Goal: Task Accomplishment & Management: Manage account settings

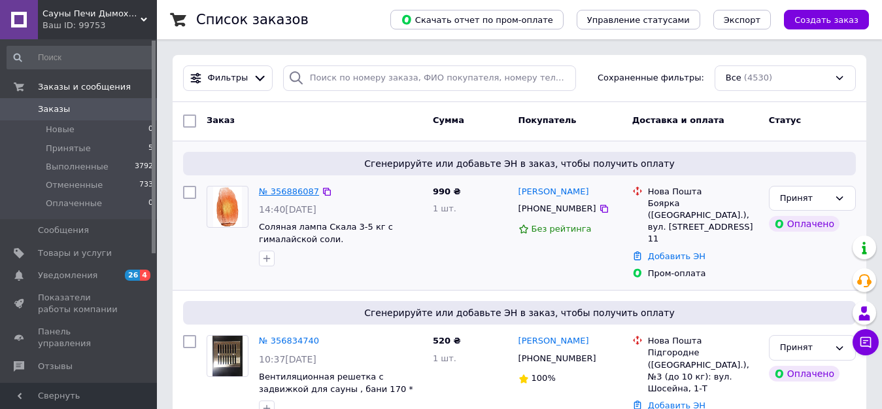
click at [295, 189] on link "№ 356886087" at bounding box center [289, 191] width 60 height 10
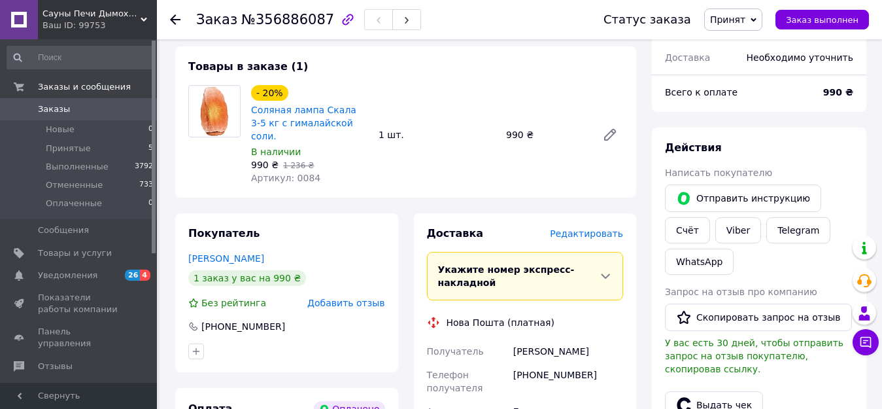
scroll to position [458, 0]
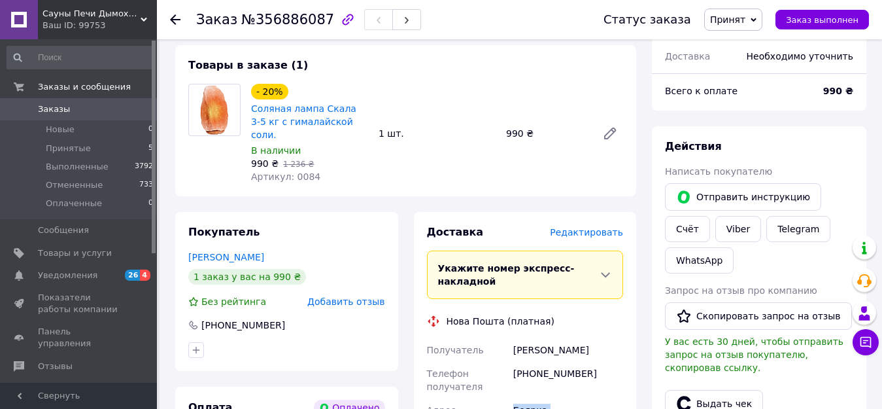
drag, startPoint x: 513, startPoint y: 370, endPoint x: 550, endPoint y: 395, distance: 44.8
copy div "Боярка ([GEOGRAPHIC_DATA].), вул. [GEOGRAPHIC_DATA], дом. 11, кв. 11"
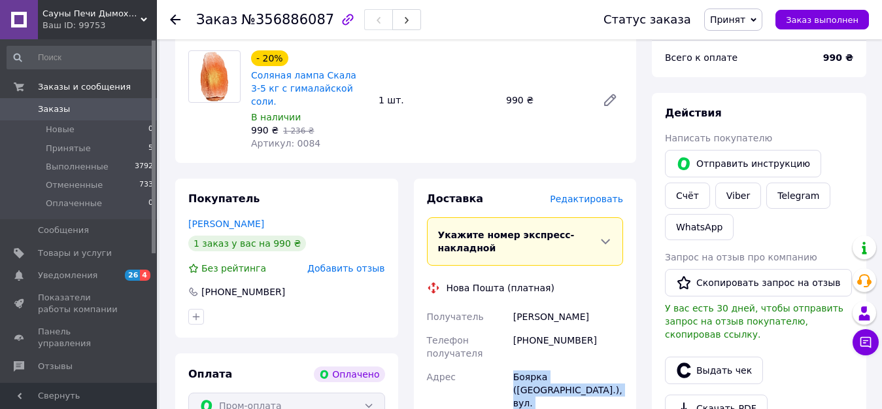
scroll to position [523, 0]
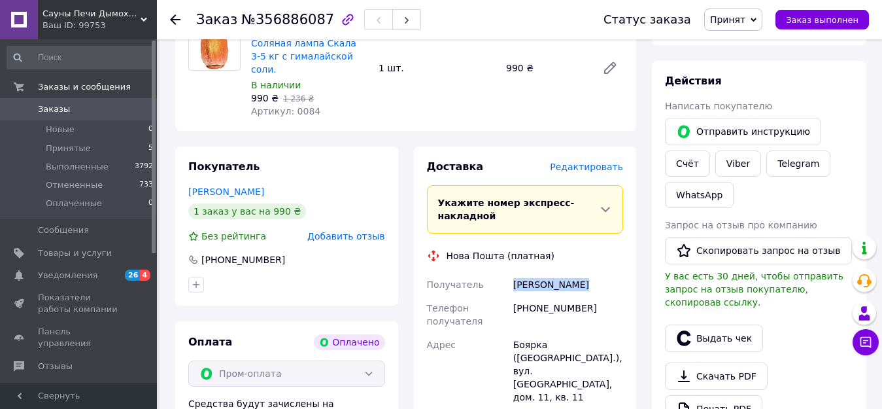
drag, startPoint x: 514, startPoint y: 244, endPoint x: 605, endPoint y: 246, distance: 90.2
click at [605, 273] on div "[PERSON_NAME]" at bounding box center [568, 285] width 115 height 24
copy div "[PERSON_NAME]"
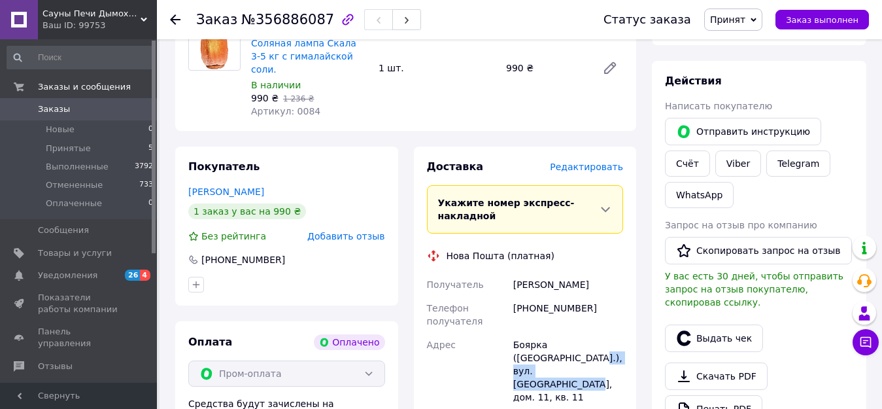
drag, startPoint x: 513, startPoint y: 318, endPoint x: 626, endPoint y: 316, distance: 113.1
click at [626, 316] on div "Доставка Редактировать Укажите номер экспресс-накладной Обязательно введите ном…" at bounding box center [525, 388] width 223 height 485
copy div "вул. [GEOGRAPHIC_DATA], дом. 11,"
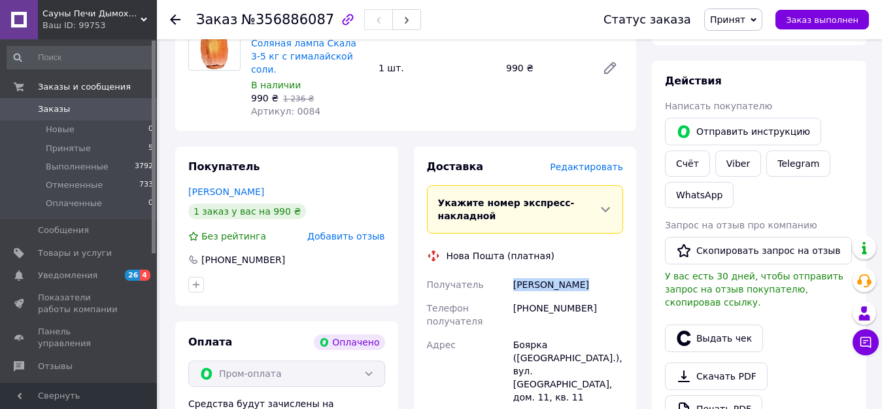
drag, startPoint x: 514, startPoint y: 243, endPoint x: 609, endPoint y: 245, distance: 95.5
click at [609, 273] on div "[PERSON_NAME]" at bounding box center [568, 285] width 115 height 24
copy div "[PERSON_NAME]"
drag, startPoint x: 516, startPoint y: 267, endPoint x: 581, endPoint y: 265, distance: 65.4
click at [592, 296] on div "[PHONE_NUMBER]" at bounding box center [568, 314] width 115 height 37
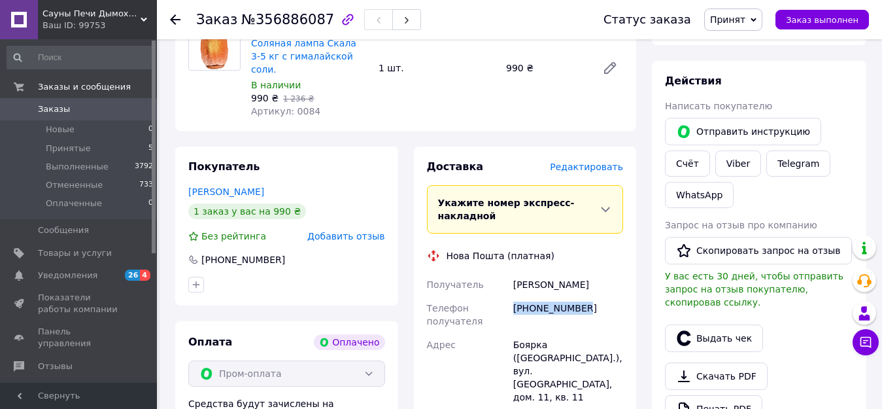
copy div "[PHONE_NUMBER]"
drag, startPoint x: 530, startPoint y: 318, endPoint x: 581, endPoint y: 318, distance: 51.0
click at [581, 333] on div "Боярка ([GEOGRAPHIC_DATA].), вул. [GEOGRAPHIC_DATA], дом. 11, кв. 11" at bounding box center [568, 371] width 115 height 76
copy div "Сахалінська"
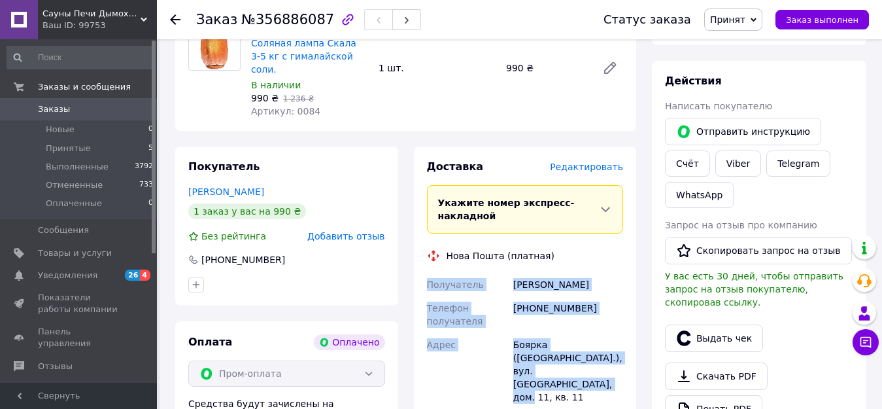
drag, startPoint x: 427, startPoint y: 243, endPoint x: 620, endPoint y: 329, distance: 211.3
click at [620, 329] on div "Получатель [PERSON_NAME] Телефон получателя [PHONE_NUMBER] Адрес Боярка ([GEOGR…" at bounding box center [525, 383] width 202 height 220
copy div "Получатель [PERSON_NAME] Телефон получателя [PHONE_NUMBER] Адрес Боярка ([GEOGR…"
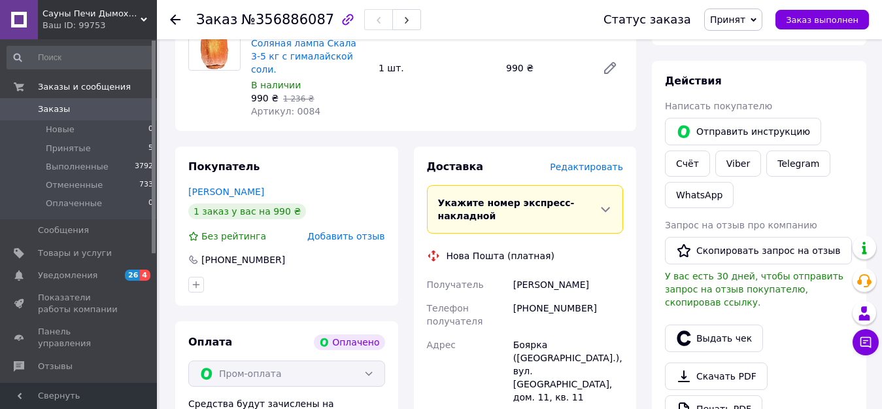
click at [613, 249] on div "Нова Пошта (платная)" at bounding box center [525, 255] width 203 height 13
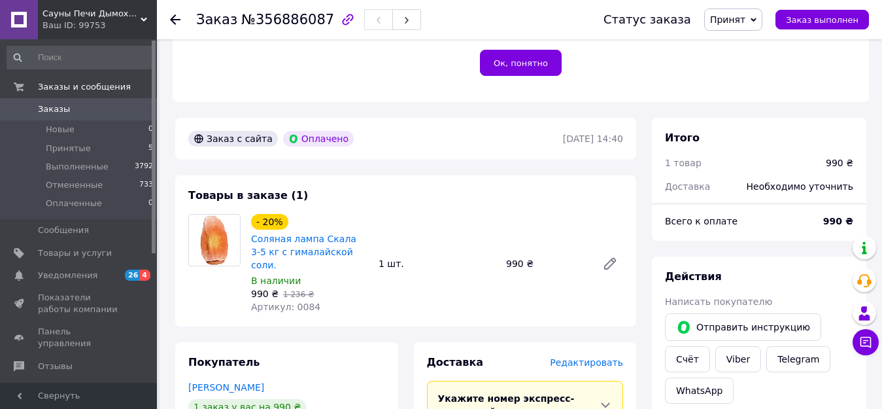
scroll to position [327, 0]
drag, startPoint x: 235, startPoint y: 18, endPoint x: 316, endPoint y: 17, distance: 80.4
click at [316, 17] on span "№356886087" at bounding box center [287, 20] width 93 height 16
copy span "№356886087"
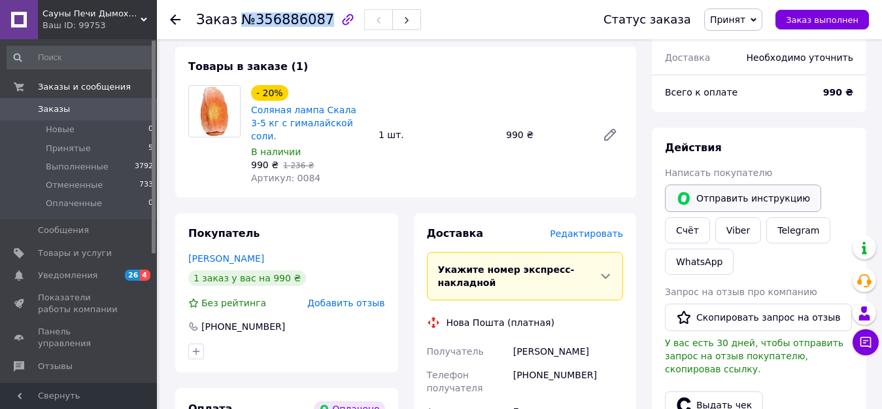
scroll to position [458, 0]
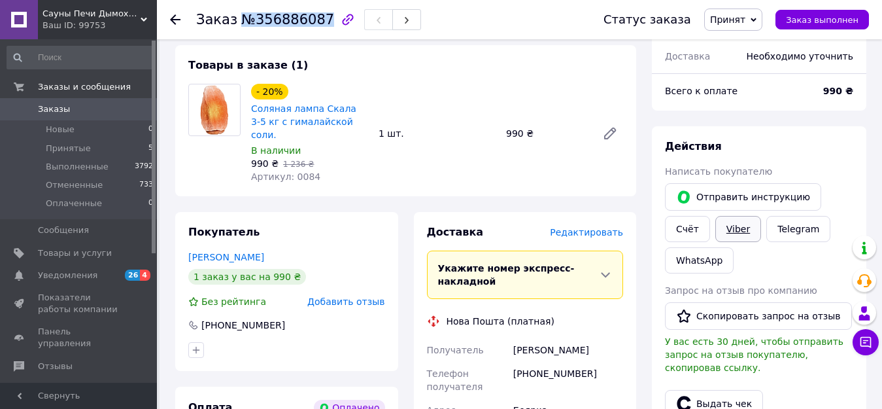
click at [732, 216] on link "Viber" at bounding box center [738, 229] width 46 height 26
click at [82, 148] on span "Принятые" at bounding box center [68, 148] width 45 height 12
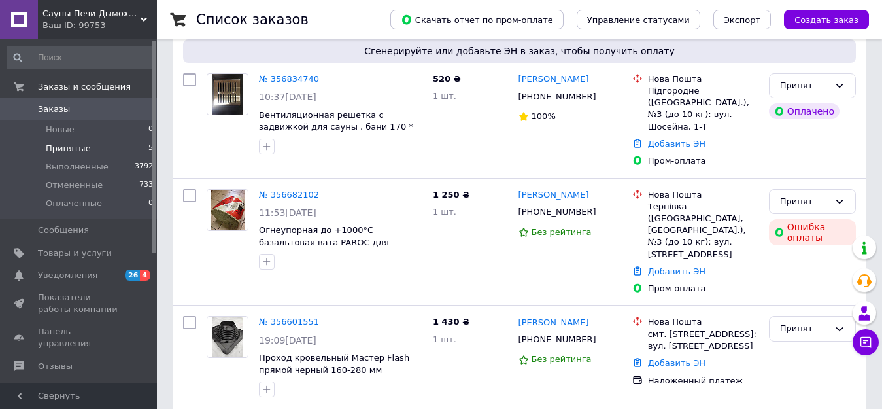
scroll to position [327, 0]
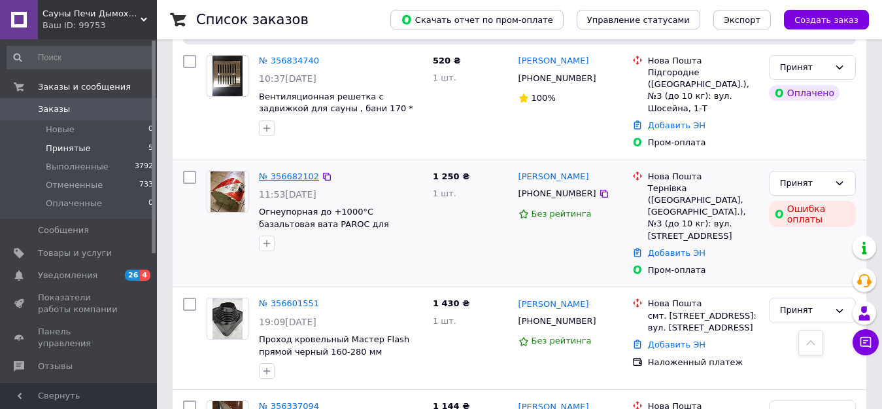
click at [298, 171] on link "№ 356682102" at bounding box center [289, 176] width 60 height 10
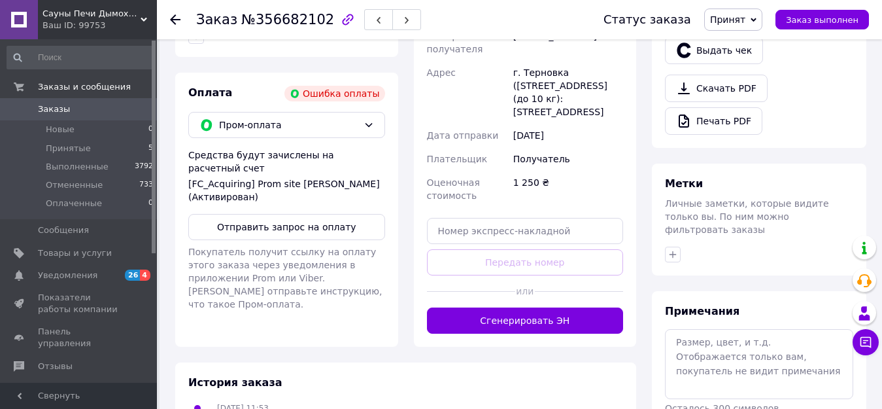
scroll to position [458, 0]
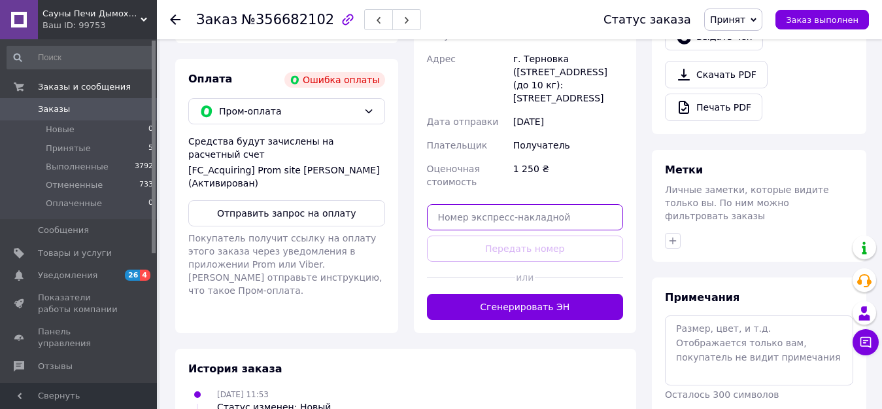
click at [462, 219] on input "text" at bounding box center [525, 217] width 197 height 26
paste input "20451224688528"
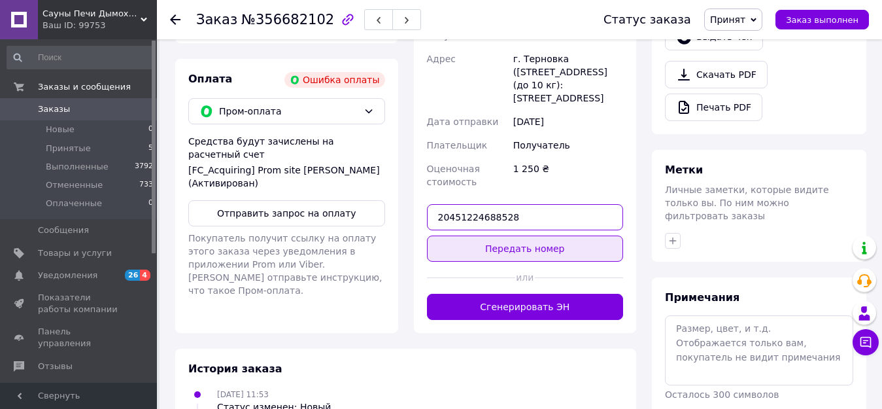
type input "20451224688528"
click at [510, 249] on button "Передать номер" at bounding box center [525, 248] width 197 height 26
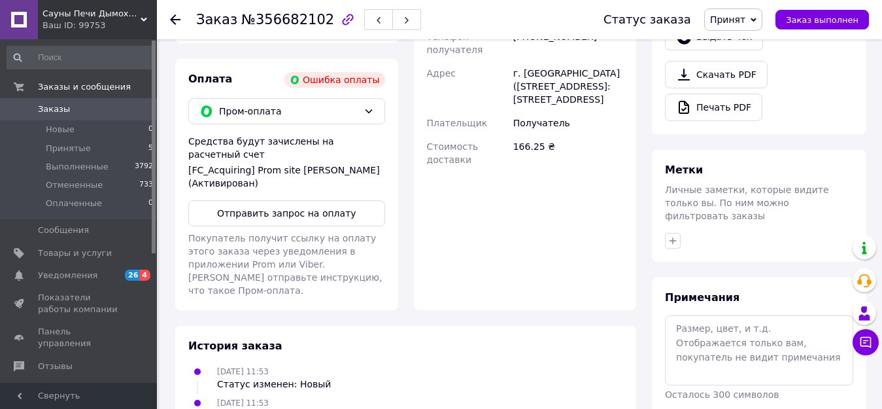
click at [735, 18] on span "Принят" at bounding box center [727, 19] width 35 height 10
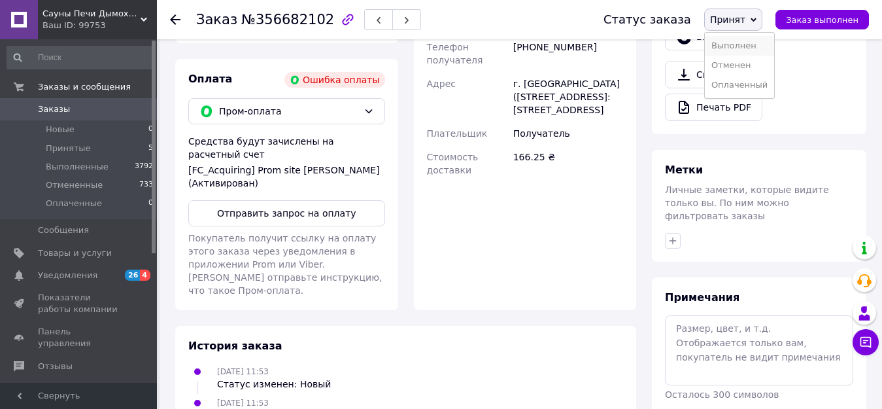
click at [742, 45] on li "Выполнен" at bounding box center [739, 46] width 69 height 20
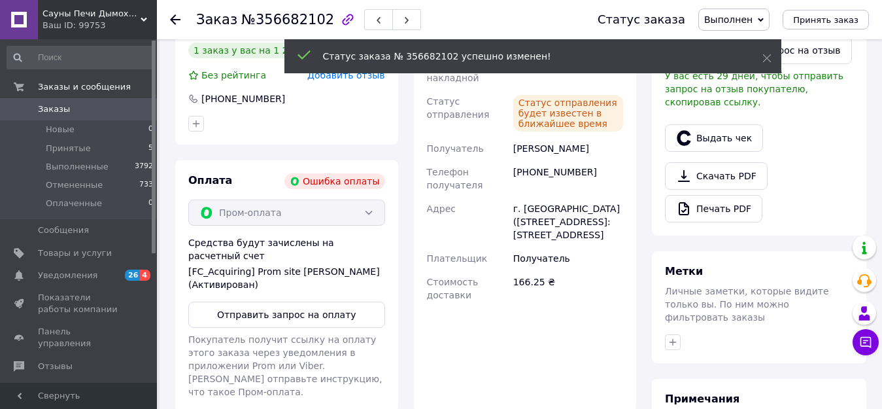
scroll to position [42, 0]
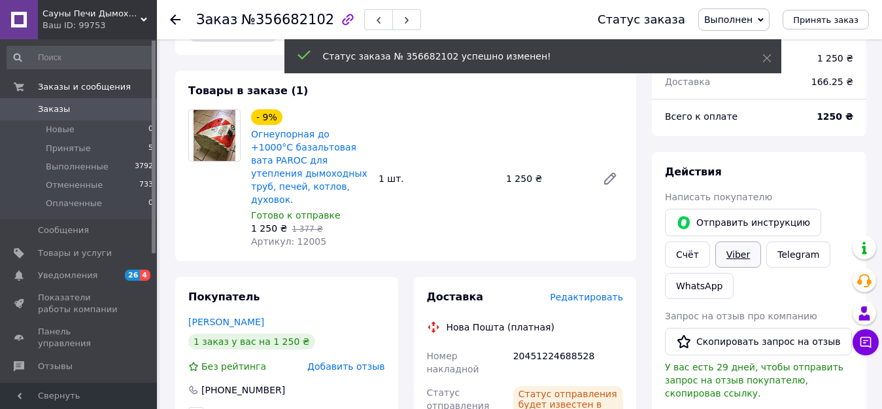
click at [743, 257] on link "Viber" at bounding box center [738, 254] width 46 height 26
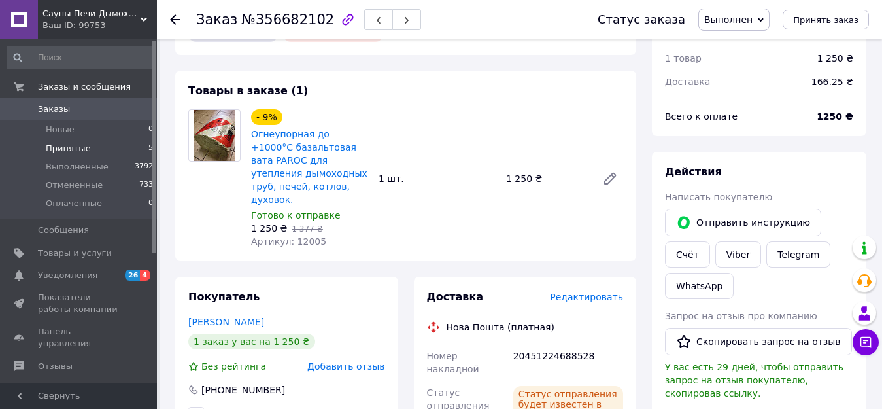
click at [68, 151] on span "Принятые" at bounding box center [68, 148] width 45 height 12
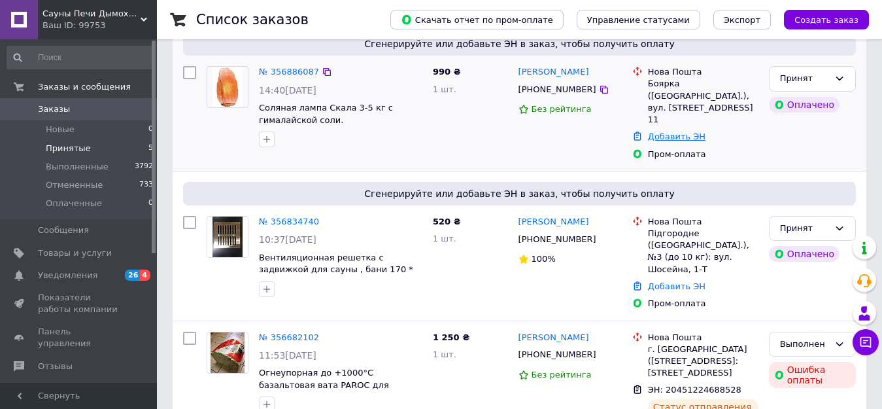
scroll to position [196, 0]
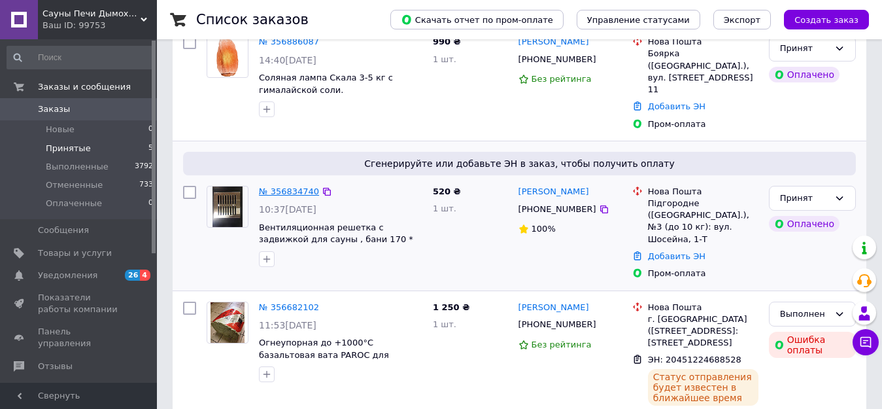
click at [289, 186] on link "№ 356834740" at bounding box center [289, 191] width 60 height 10
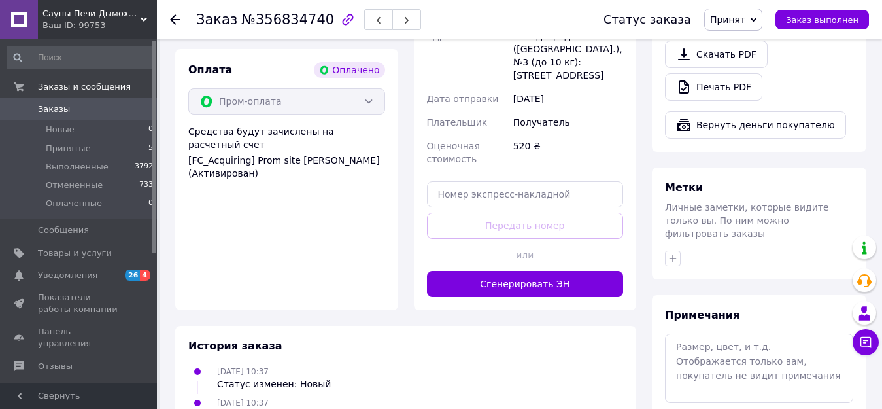
scroll to position [850, 0]
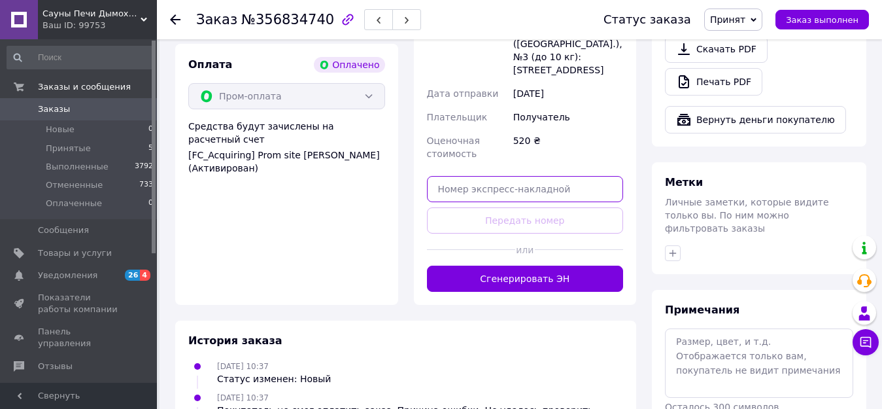
click at [445, 176] on input "text" at bounding box center [525, 189] width 197 height 26
paste input "20451225014406"
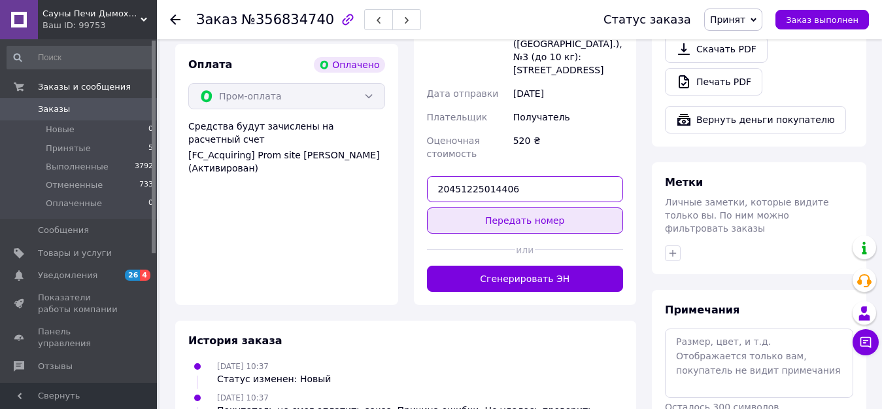
type input "20451225014406"
click at [503, 207] on button "Передать номер" at bounding box center [525, 220] width 197 height 26
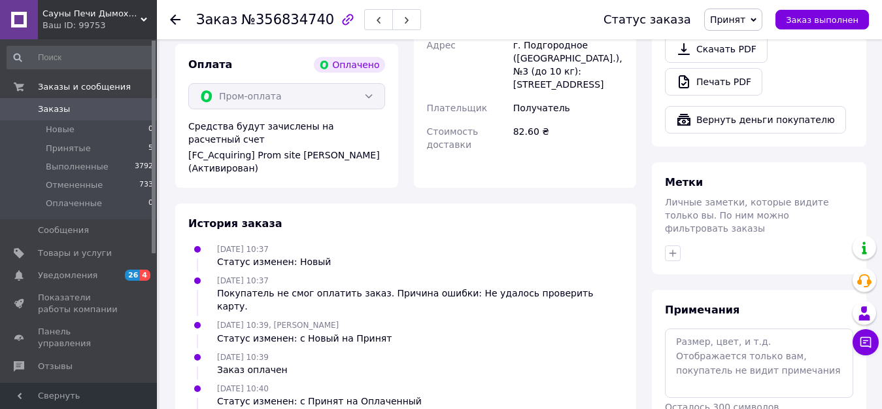
click at [739, 24] on span "Принят" at bounding box center [727, 19] width 35 height 10
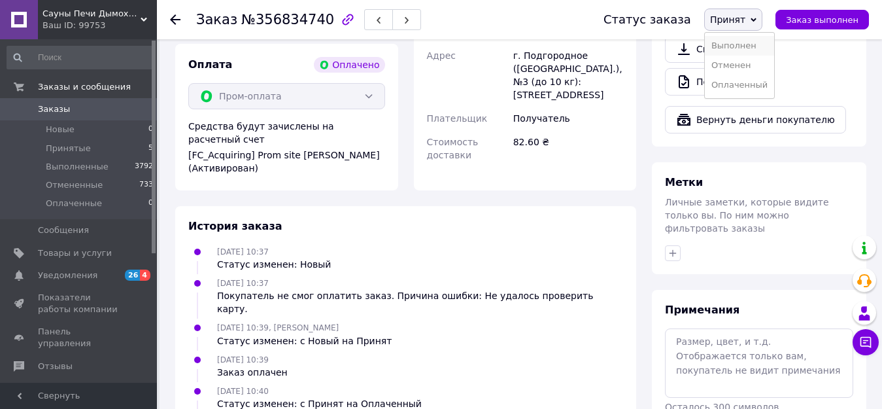
click at [738, 50] on li "Выполнен" at bounding box center [739, 46] width 69 height 20
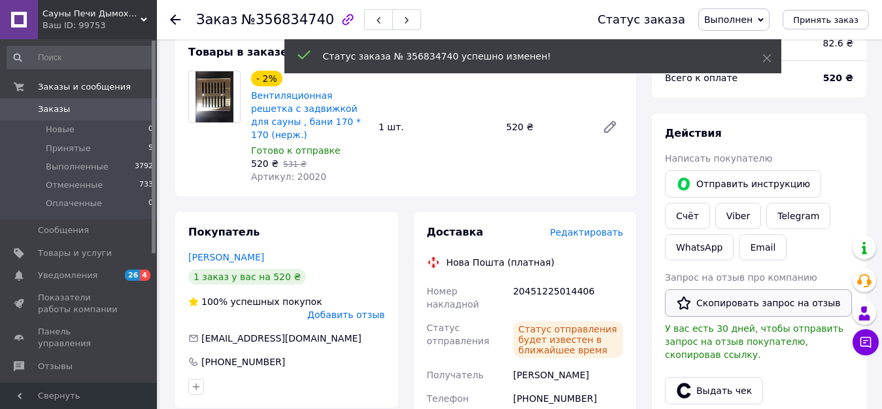
scroll to position [458, 0]
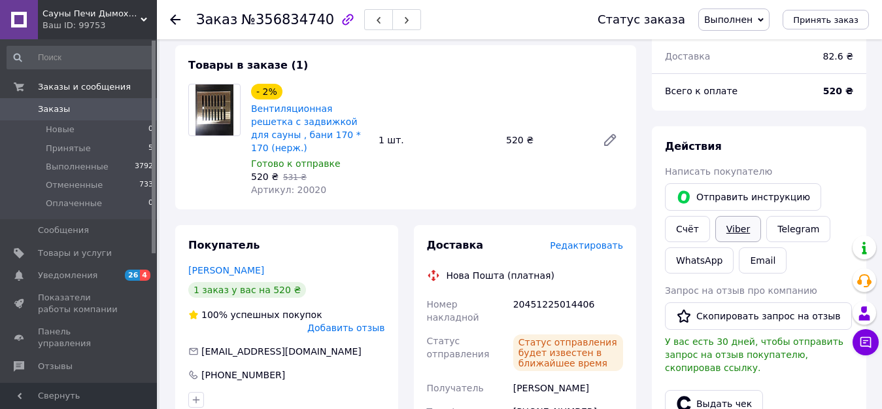
click at [743, 216] on link "Viber" at bounding box center [738, 229] width 46 height 26
click at [63, 150] on span "Принятые" at bounding box center [68, 148] width 45 height 12
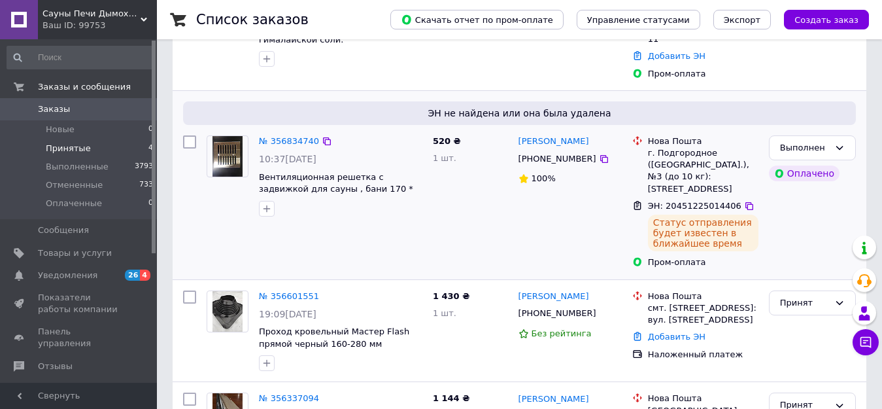
scroll to position [326, 0]
